Goal: Ask a question

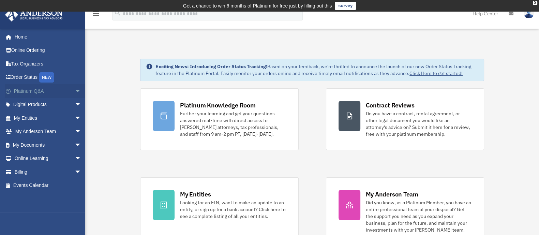
click at [33, 91] on link "Platinum Q&A arrow_drop_down" at bounding box center [48, 91] width 87 height 14
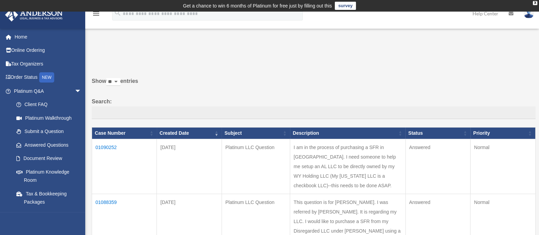
click at [111, 147] on td "01090252" at bounding box center [124, 166] width 65 height 55
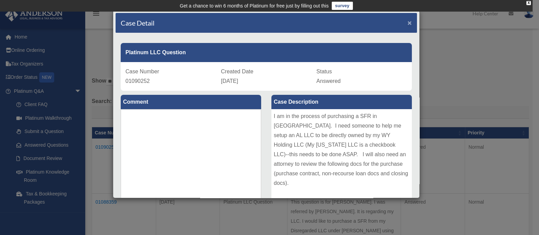
click at [408, 22] on span "×" at bounding box center [410, 23] width 4 height 8
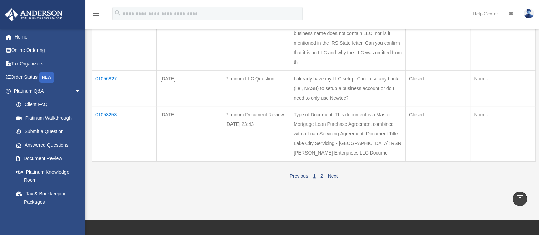
scroll to position [512, 0]
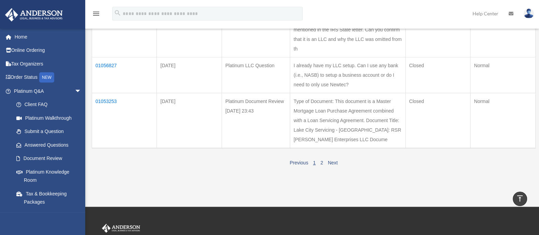
click at [110, 111] on td "01053253" at bounding box center [124, 120] width 65 height 55
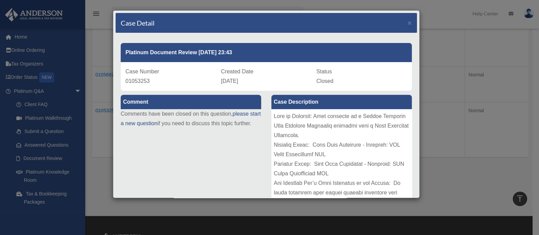
click at [136, 79] on span "01053253" at bounding box center [137, 81] width 24 height 6
copy span "01053253"
click at [408, 22] on span "×" at bounding box center [410, 23] width 4 height 8
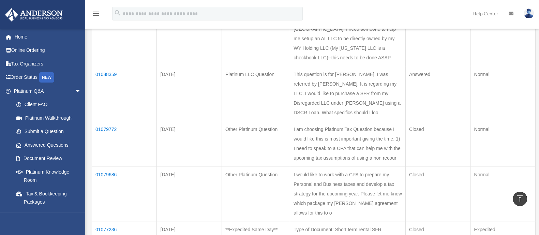
scroll to position [0, 0]
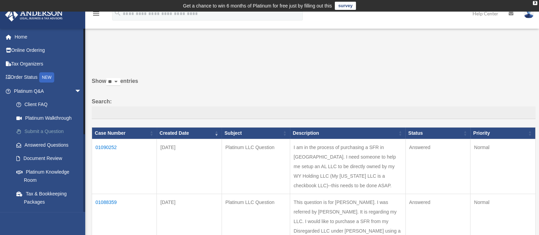
click at [39, 130] on link "Submit a Question" at bounding box center [51, 132] width 82 height 14
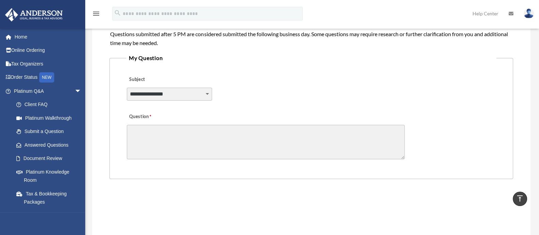
scroll to position [175, 0]
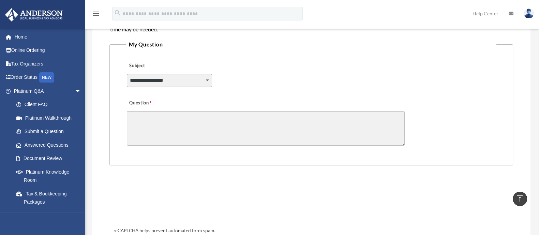
click at [211, 82] on select "**********" at bounding box center [169, 80] width 85 height 13
select select "******"
click at [127, 74] on select "**********" at bounding box center [169, 80] width 85 height 13
click at [177, 123] on textarea "Question" at bounding box center [266, 128] width 278 height 34
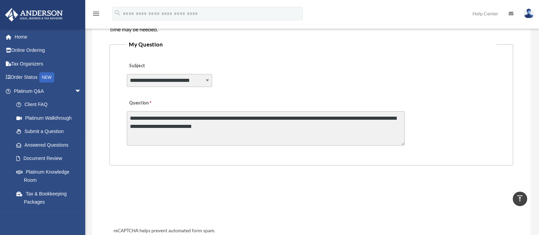
paste textarea "********"
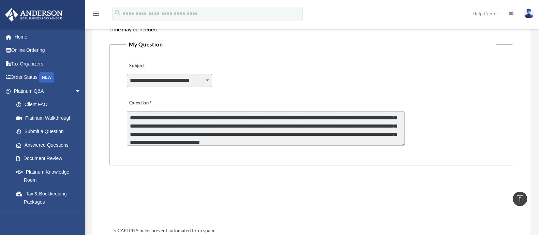
scroll to position [17, 0]
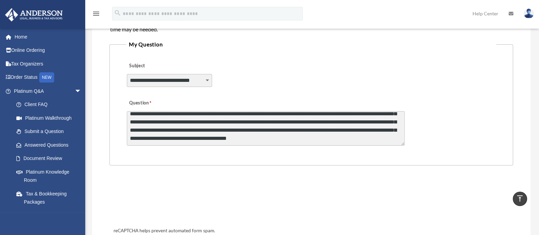
type textarea "**********"
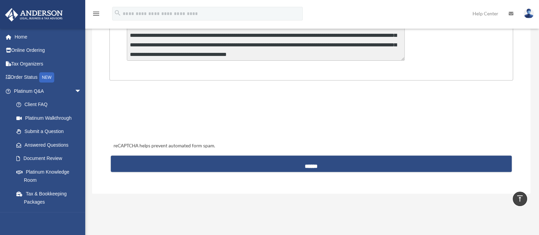
scroll to position [261, 0]
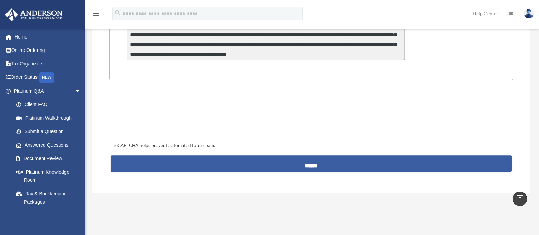
click at [305, 164] on input "******" at bounding box center [311, 163] width 401 height 16
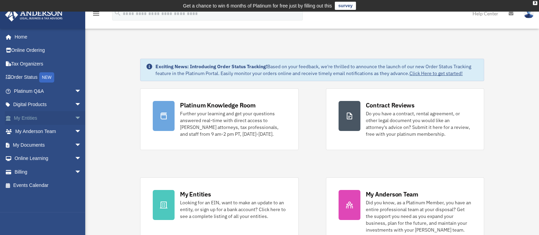
click at [29, 117] on link "My Entities arrow_drop_down" at bounding box center [48, 118] width 87 height 14
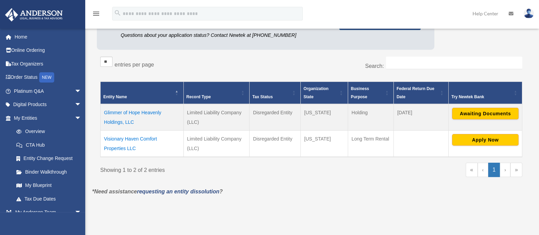
scroll to position [128, 0]
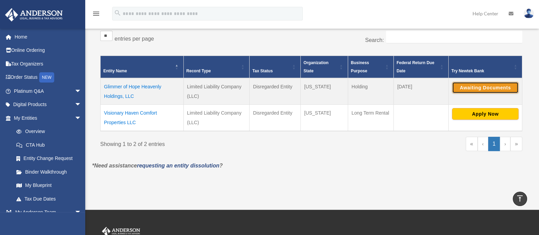
click at [467, 86] on button "Awaiting Documents" at bounding box center [485, 88] width 66 height 12
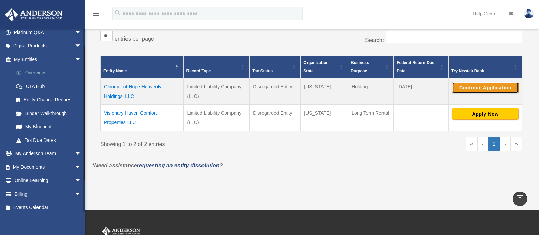
scroll to position [62, 0]
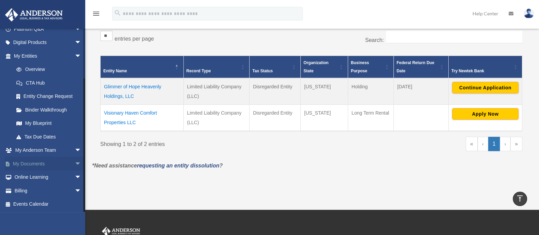
click at [41, 163] on link "My Documents arrow_drop_down" at bounding box center [48, 164] width 87 height 14
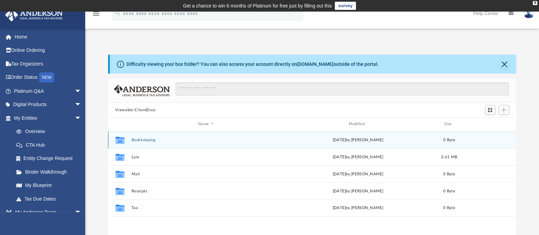
scroll to position [42, 0]
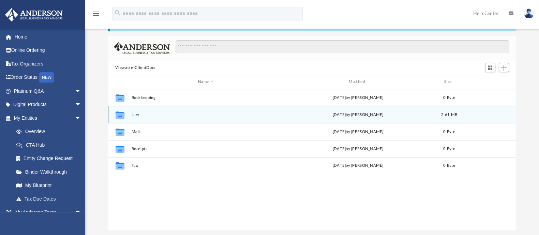
click at [134, 115] on button "Law" at bounding box center [205, 115] width 149 height 4
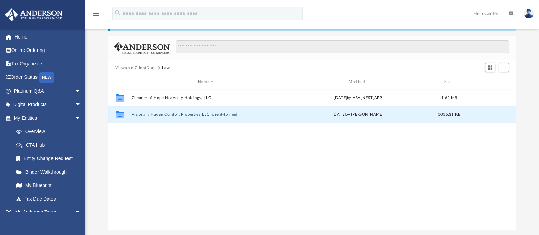
click at [140, 114] on button "Visionary Haven Comfort Properties LLC (client-formed)" at bounding box center [205, 114] width 149 height 4
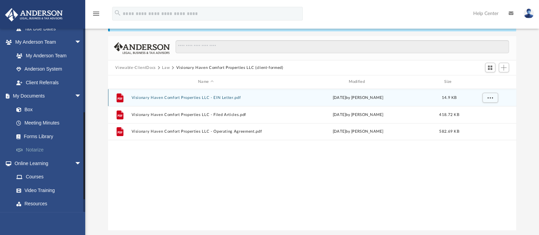
scroll to position [197, 0]
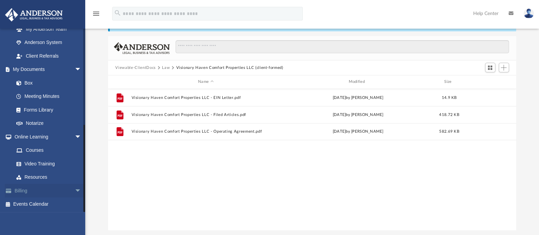
click at [17, 191] on link "Billing arrow_drop_down" at bounding box center [48, 191] width 87 height 14
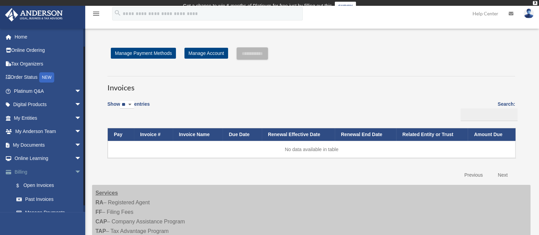
scroll to position [22, 0]
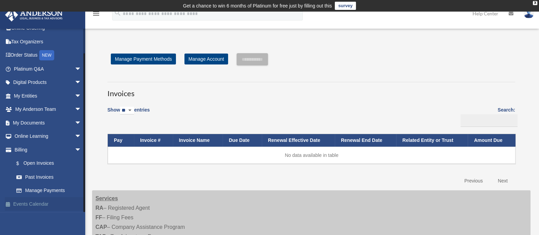
click at [30, 204] on link "Events Calendar" at bounding box center [48, 204] width 87 height 14
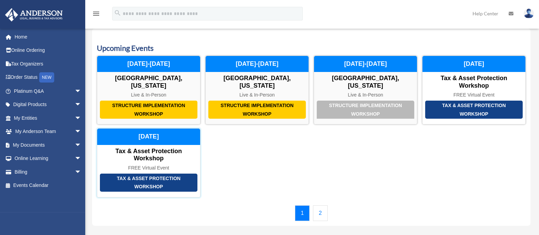
scroll to position [42, 0]
